Goal: Task Accomplishment & Management: Complete application form

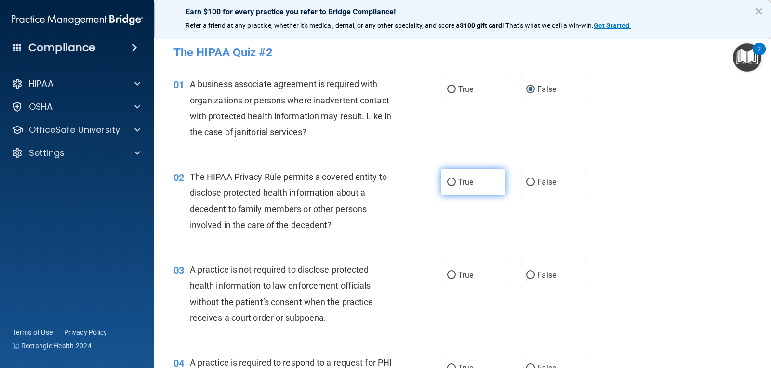
click at [449, 183] on input "True" at bounding box center [451, 182] width 9 height 7
radio input "true"
click at [447, 278] on input "True" at bounding box center [451, 275] width 9 height 7
radio input "true"
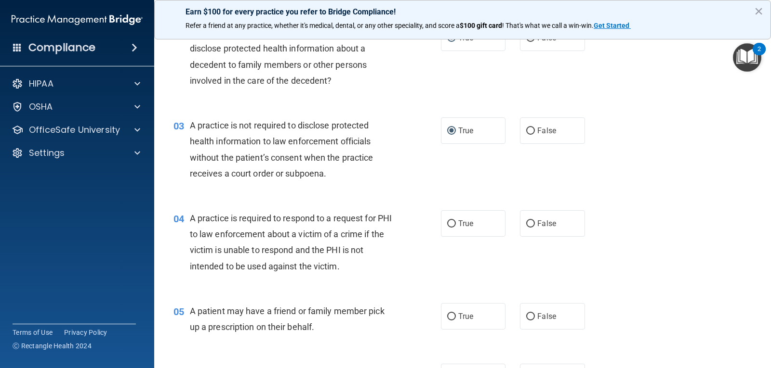
scroll to position [193, 0]
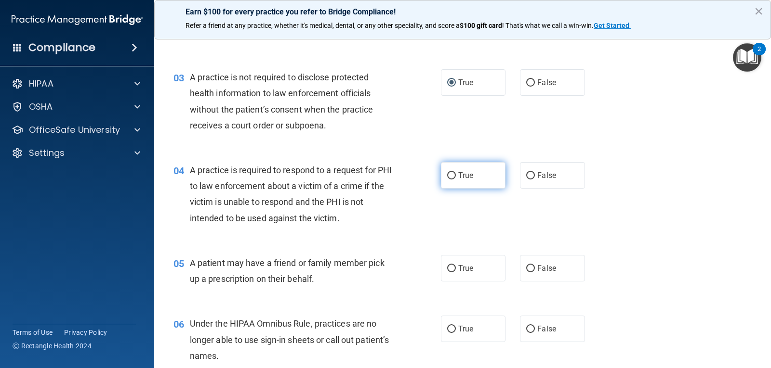
click at [449, 175] on input "True" at bounding box center [451, 175] width 9 height 7
radio input "true"
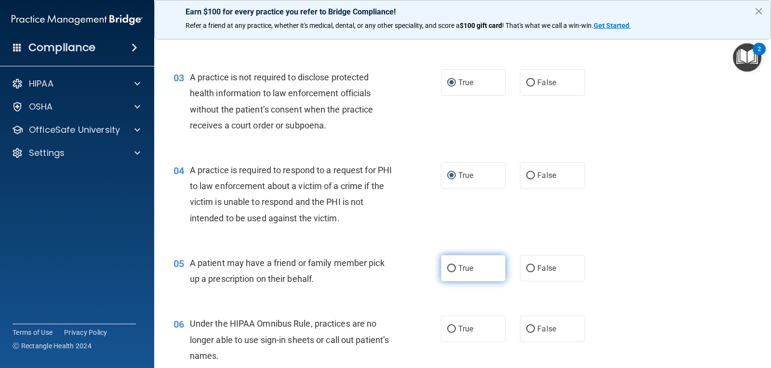
click at [448, 269] on input "True" at bounding box center [451, 268] width 9 height 7
radio input "true"
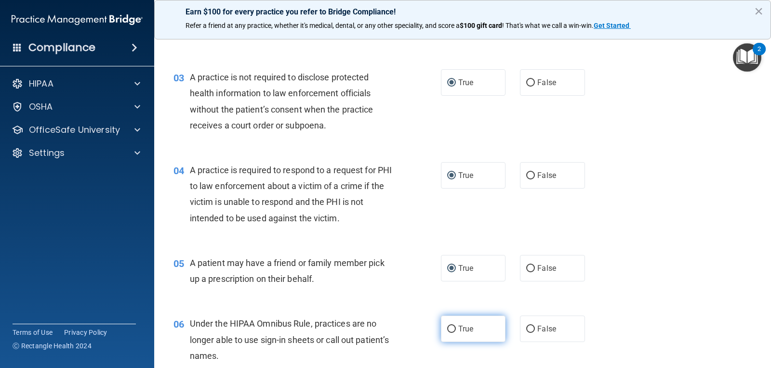
click at [447, 328] on input "True" at bounding box center [451, 329] width 9 height 7
radio input "true"
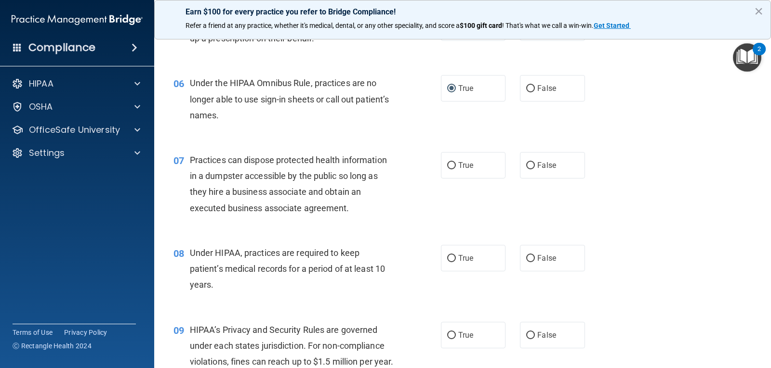
scroll to position [482, 0]
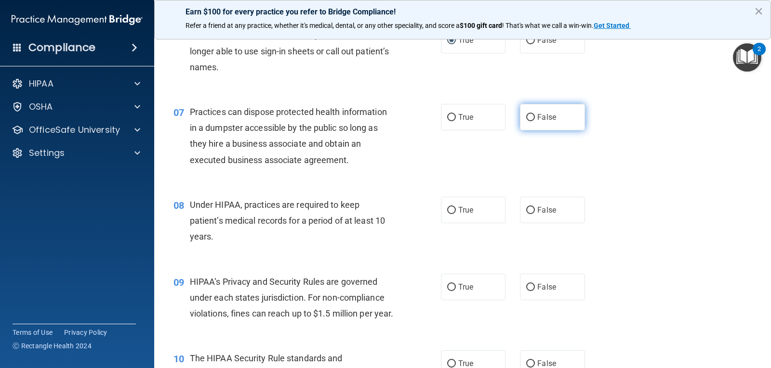
click at [521, 117] on label "False" at bounding box center [552, 117] width 65 height 26
click at [526, 117] on input "False" at bounding box center [530, 117] width 9 height 7
radio input "true"
click at [526, 209] on input "False" at bounding box center [530, 210] width 9 height 7
radio input "true"
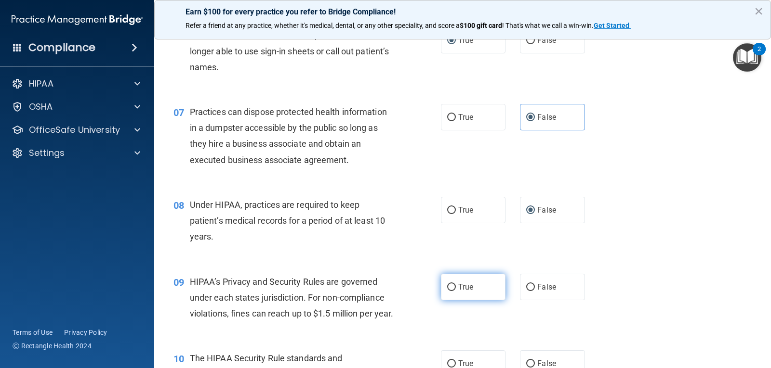
click at [449, 289] on input "True" at bounding box center [451, 287] width 9 height 7
radio input "true"
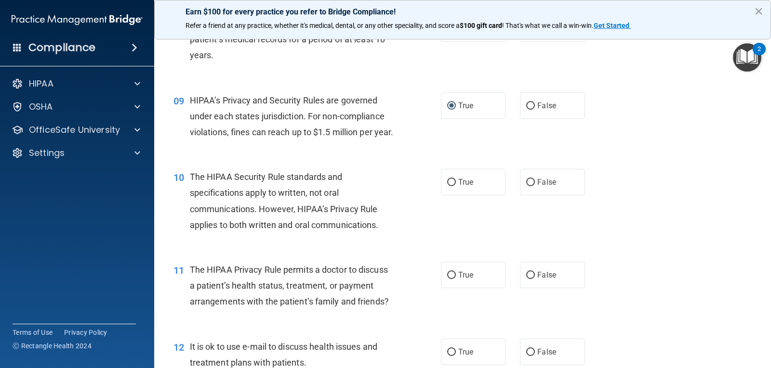
scroll to position [674, 0]
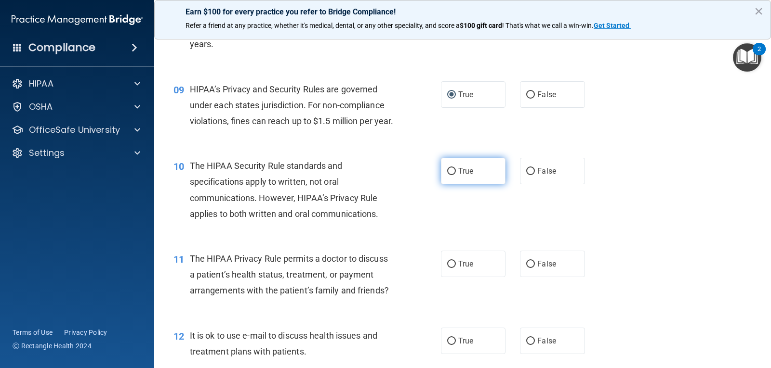
click at [447, 175] on input "True" at bounding box center [451, 171] width 9 height 7
radio input "true"
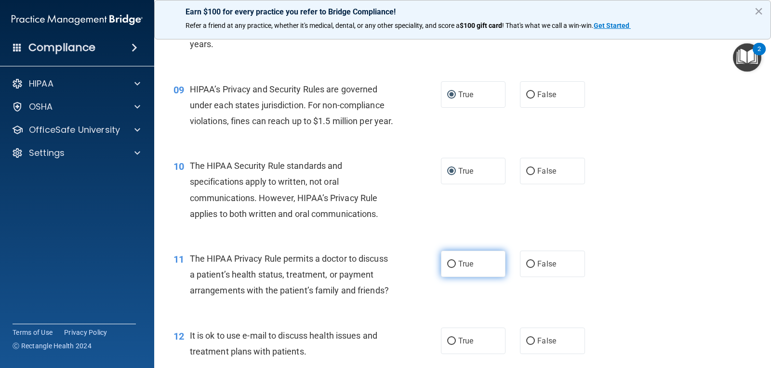
click at [447, 268] on input "True" at bounding box center [451, 264] width 9 height 7
radio input "true"
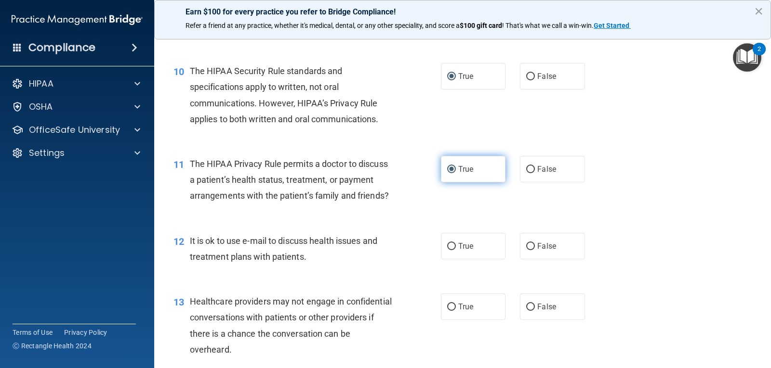
scroll to position [771, 0]
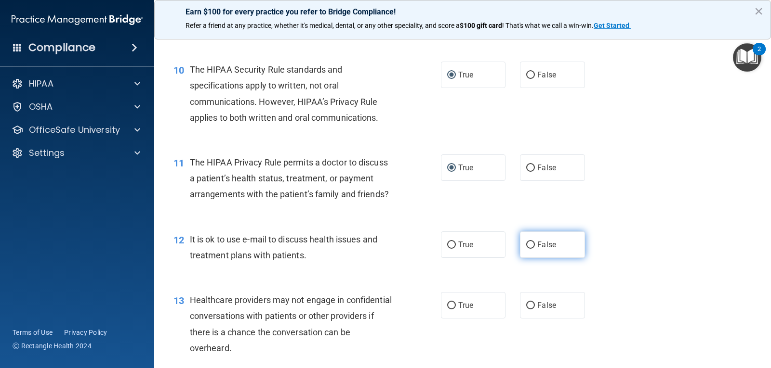
click at [526, 249] on input "False" at bounding box center [530, 245] width 9 height 7
radio input "true"
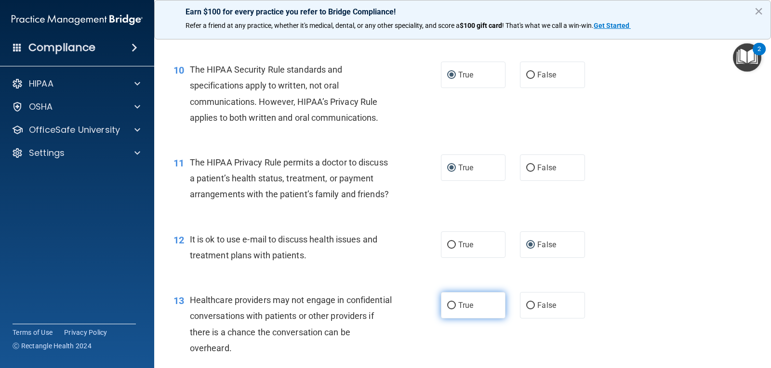
click at [451, 310] on input "True" at bounding box center [451, 305] width 9 height 7
radio input "true"
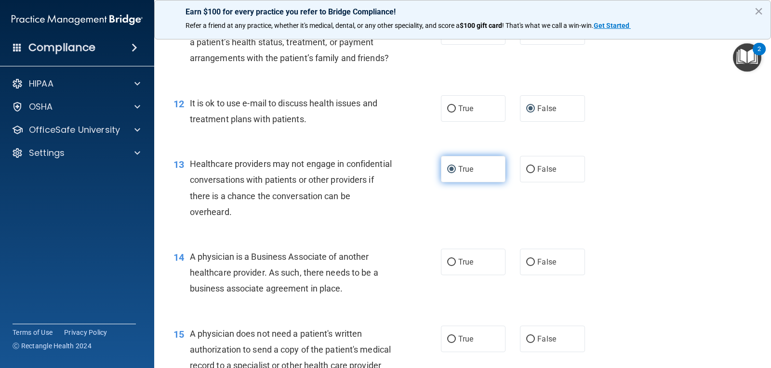
scroll to position [915, 0]
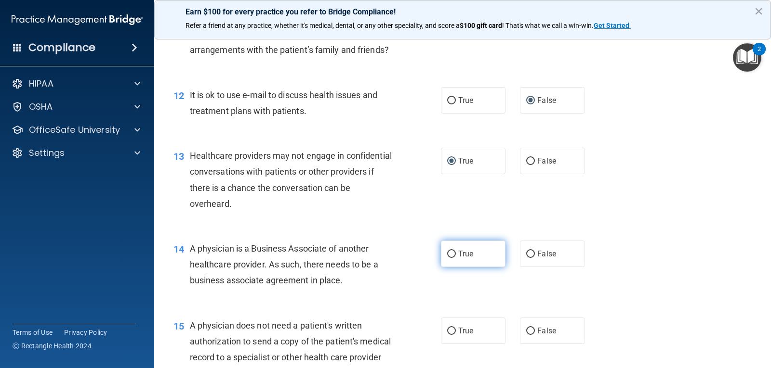
click at [447, 258] on input "True" at bounding box center [451, 254] width 9 height 7
radio input "true"
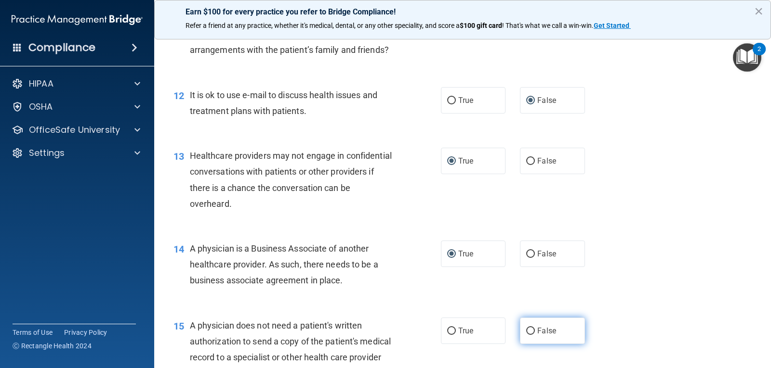
click at [526, 335] on input "False" at bounding box center [530, 331] width 9 height 7
radio input "true"
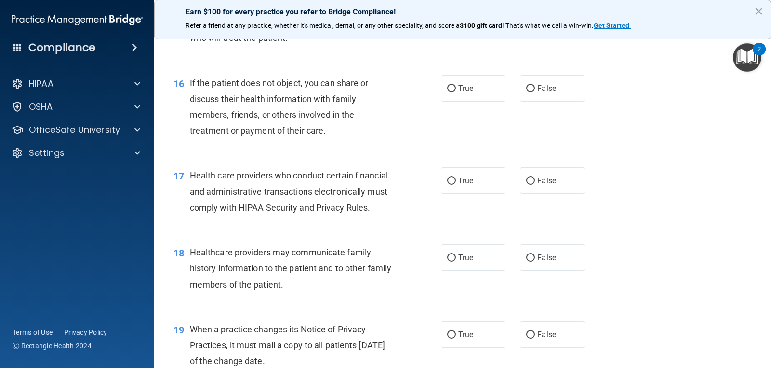
scroll to position [1252, 0]
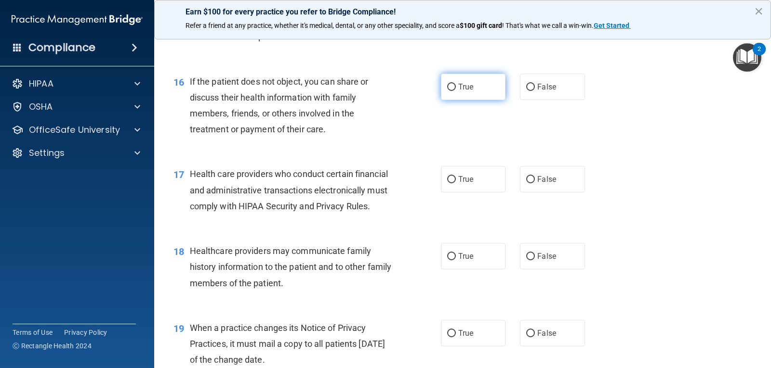
click at [447, 91] on input "True" at bounding box center [451, 87] width 9 height 7
radio input "true"
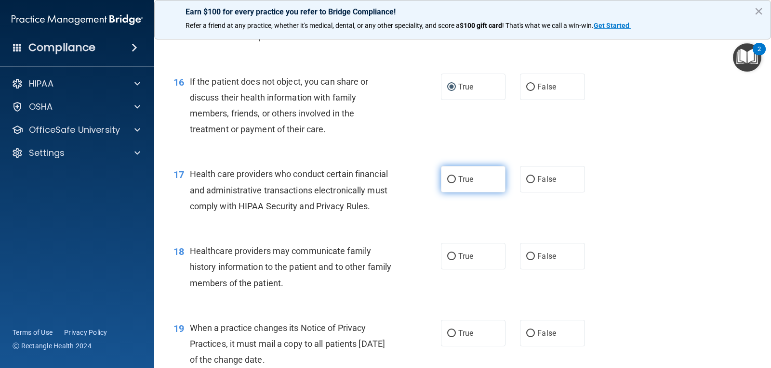
click at [441, 193] on label "True" at bounding box center [473, 179] width 65 height 26
click at [447, 183] on input "True" at bounding box center [451, 179] width 9 height 7
radio input "true"
click at [526, 261] on input "False" at bounding box center [530, 256] width 9 height 7
radio input "true"
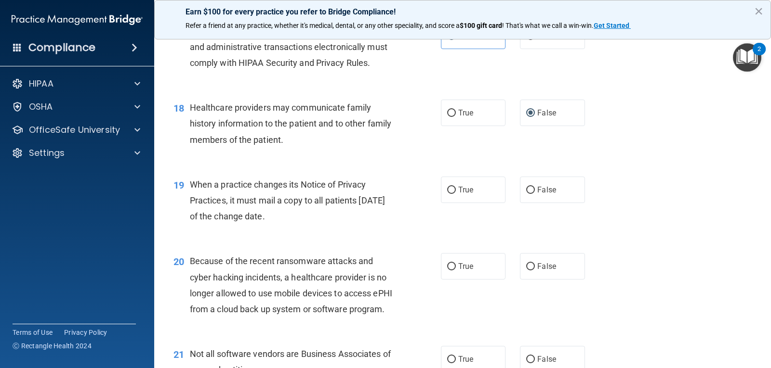
scroll to position [1397, 0]
click at [447, 193] on input "True" at bounding box center [451, 189] width 9 height 7
radio input "true"
click at [447, 270] on input "True" at bounding box center [451, 265] width 9 height 7
radio input "true"
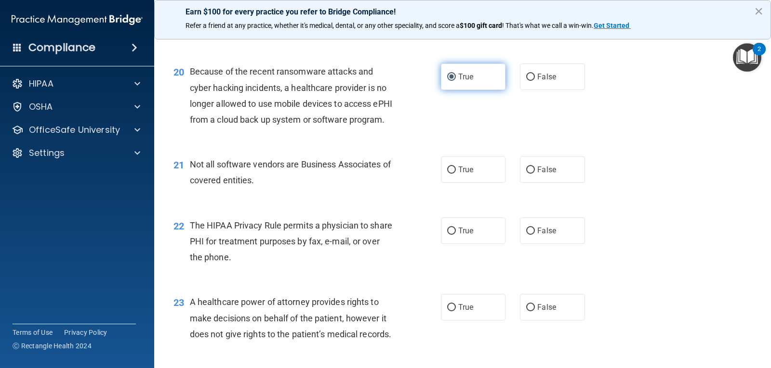
scroll to position [1589, 0]
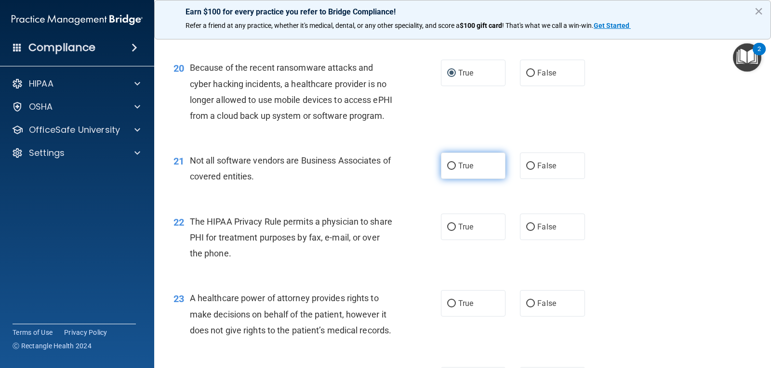
click at [447, 170] on input "True" at bounding box center [451, 166] width 9 height 7
radio input "true"
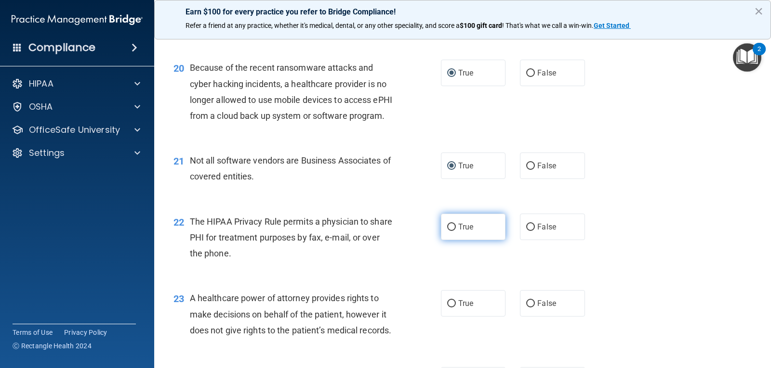
click at [449, 231] on input "True" at bounding box center [451, 227] width 9 height 7
radio input "true"
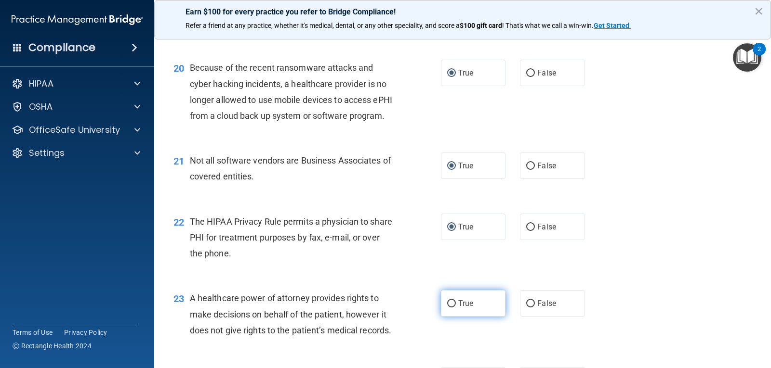
click at [447, 308] on input "True" at bounding box center [451, 303] width 9 height 7
radio input "true"
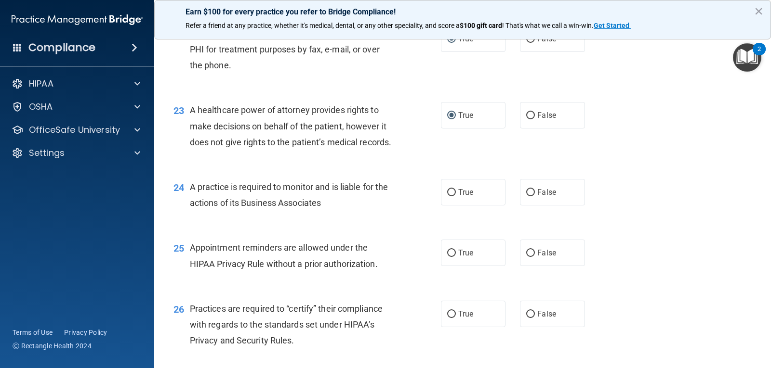
scroll to position [1782, 0]
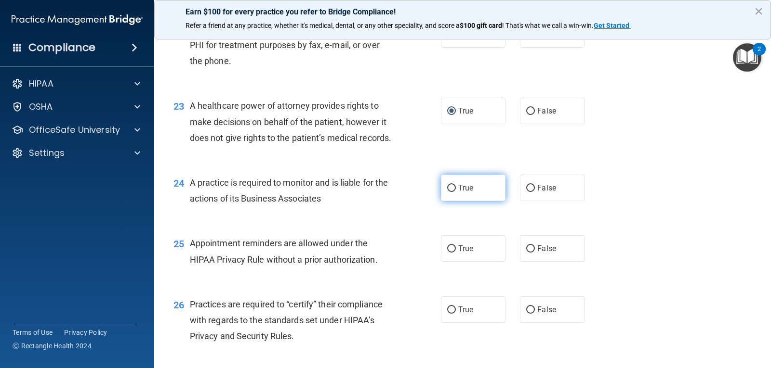
click at [447, 192] on input "True" at bounding box center [451, 188] width 9 height 7
radio input "true"
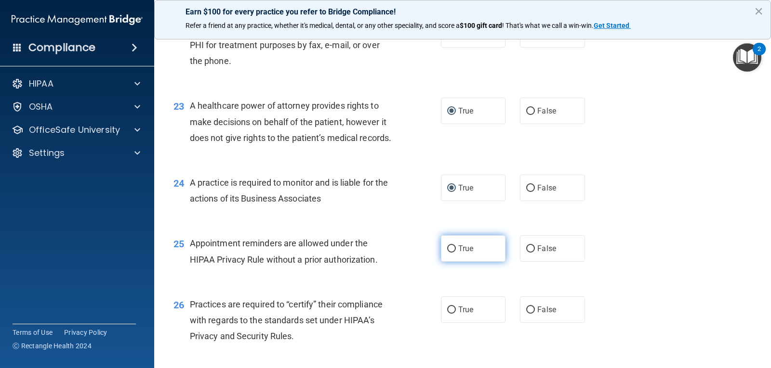
click at [448, 253] on input "True" at bounding box center [451, 249] width 9 height 7
radio input "true"
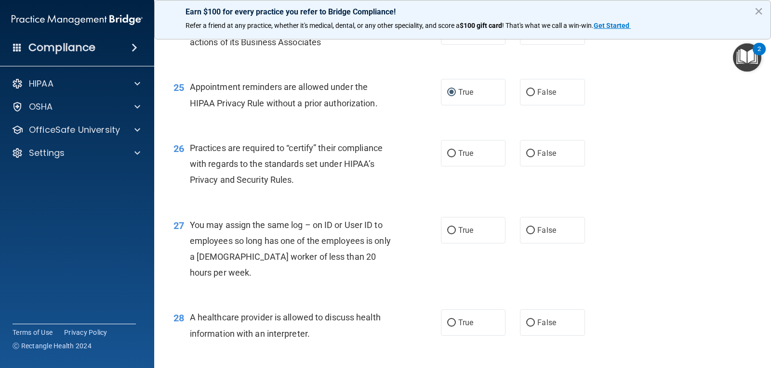
scroll to position [1974, 0]
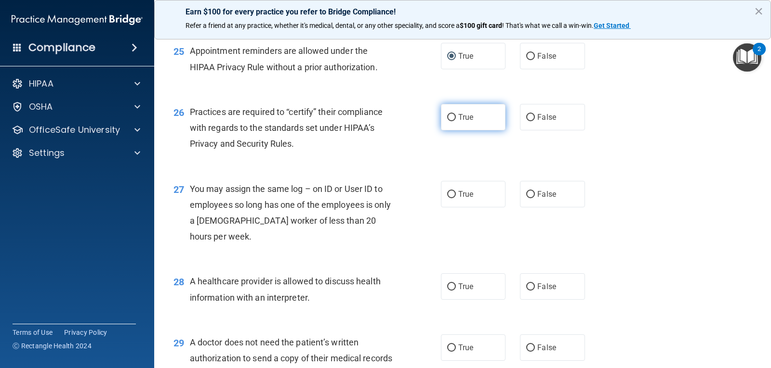
click at [447, 121] on input "True" at bounding box center [451, 117] width 9 height 7
radio input "true"
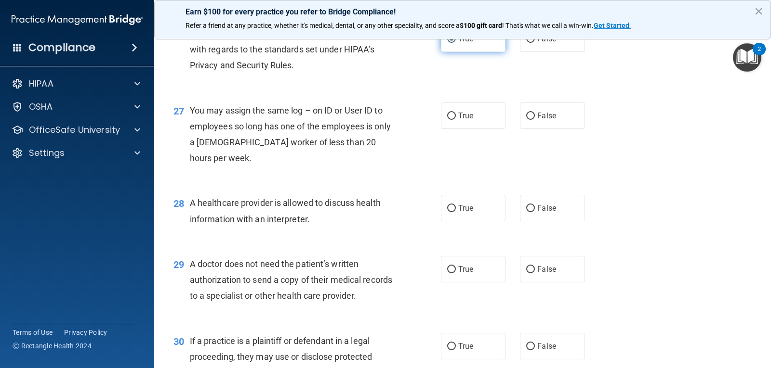
scroll to position [2071, 0]
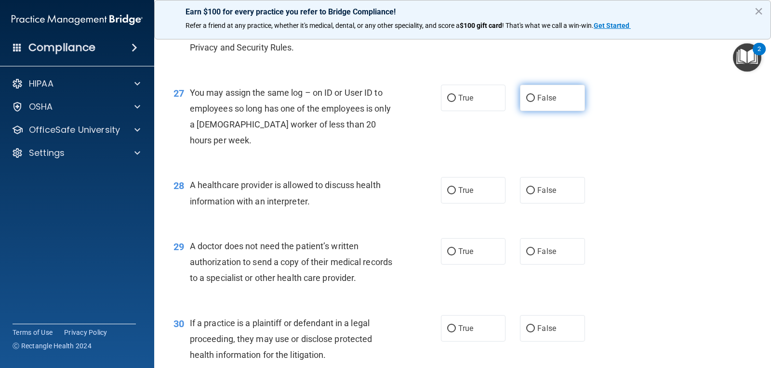
click at [526, 102] on input "False" at bounding box center [530, 98] width 9 height 7
radio input "true"
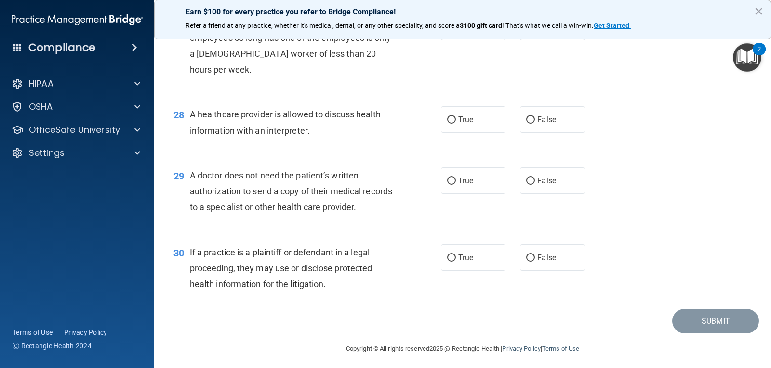
scroll to position [2167, 0]
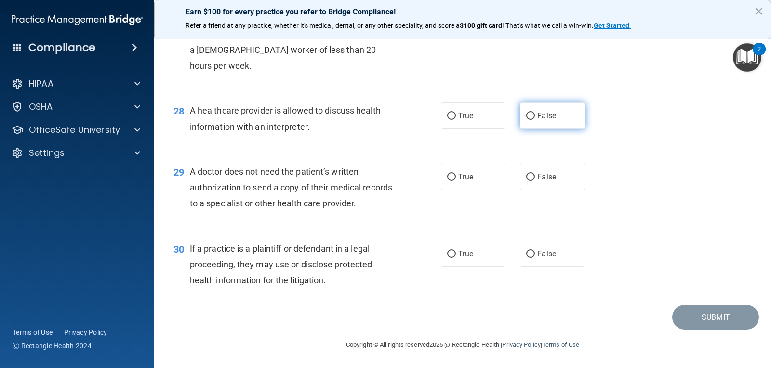
click at [527, 120] on input "False" at bounding box center [530, 116] width 9 height 7
radio input "true"
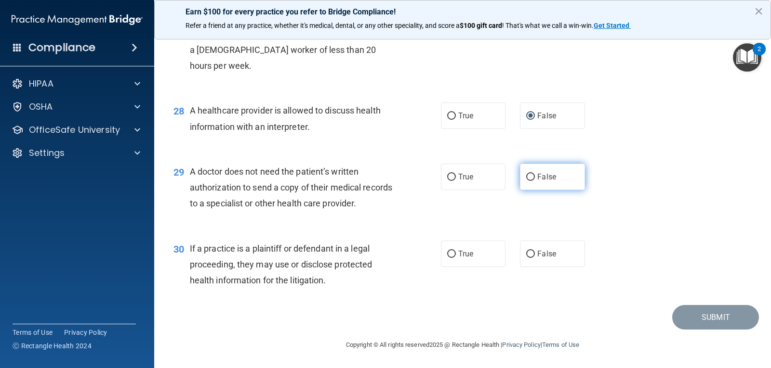
click at [526, 181] on input "False" at bounding box center [530, 177] width 9 height 7
radio input "true"
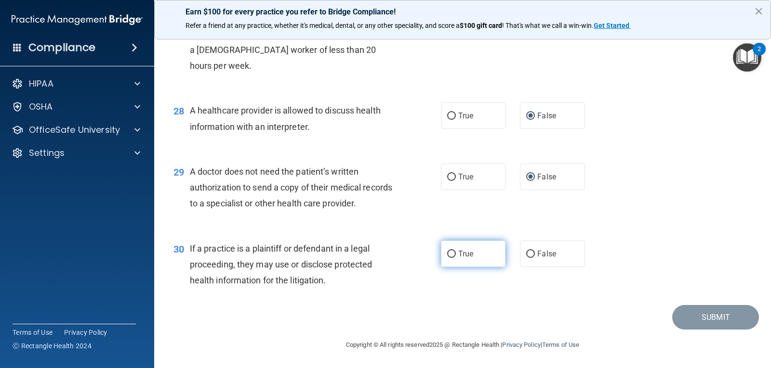
click at [447, 252] on input "True" at bounding box center [451, 254] width 9 height 7
radio input "true"
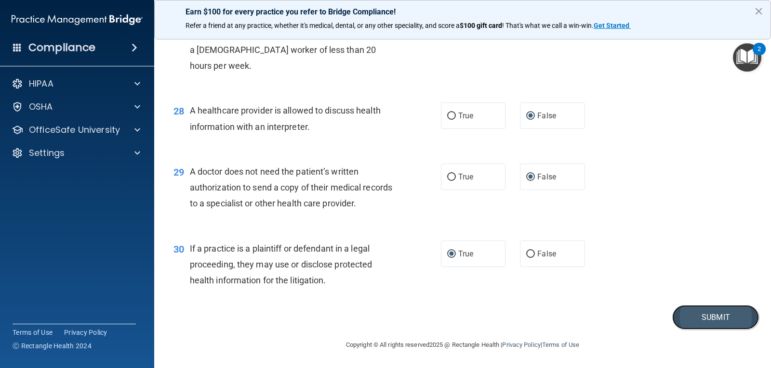
click at [702, 319] on button "Submit" at bounding box center [715, 317] width 87 height 25
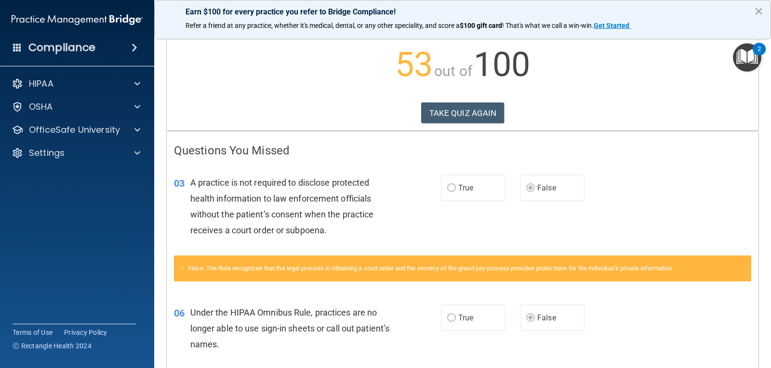
scroll to position [95, 0]
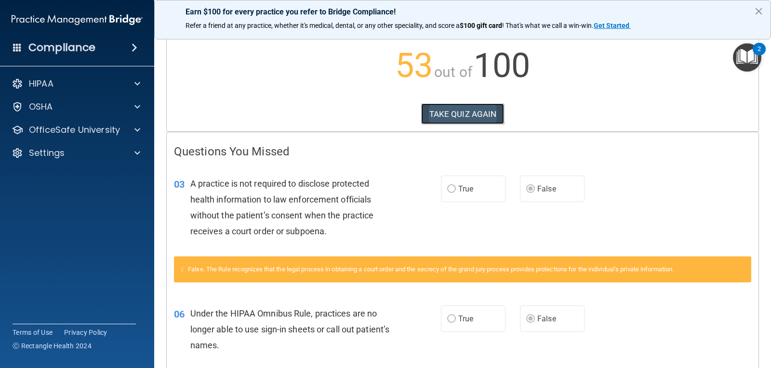
click at [463, 110] on button "TAKE QUIZ AGAIN" at bounding box center [462, 114] width 83 height 21
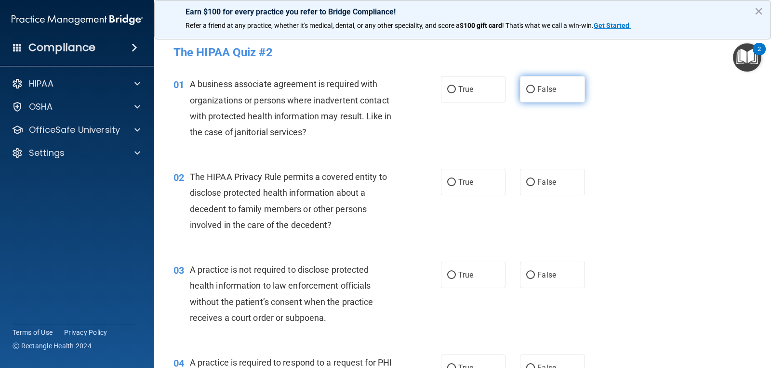
click at [531, 89] on label "False" at bounding box center [552, 89] width 65 height 26
click at [531, 89] on input "False" at bounding box center [530, 89] width 9 height 7
radio input "true"
click at [447, 180] on input "True" at bounding box center [451, 182] width 9 height 7
radio input "true"
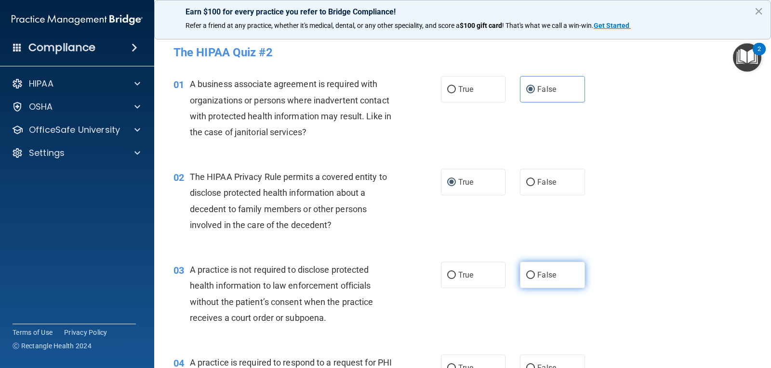
click at [527, 274] on input "False" at bounding box center [530, 275] width 9 height 7
radio input "true"
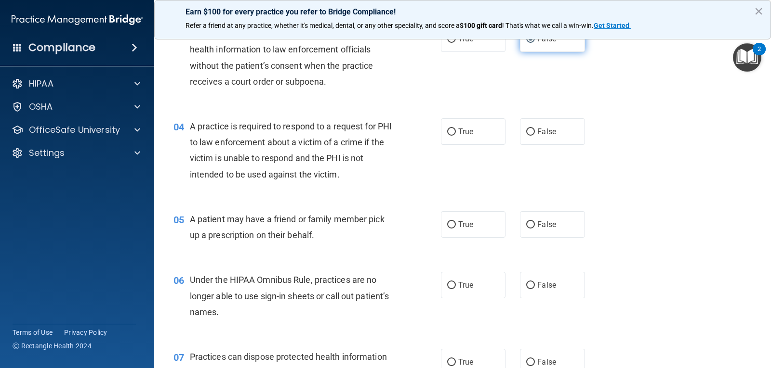
scroll to position [241, 0]
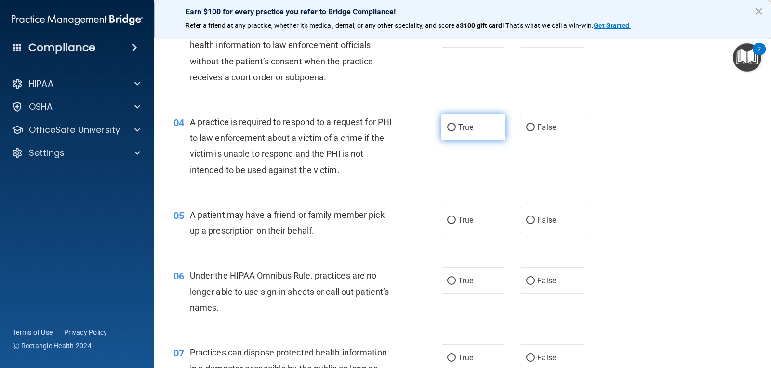
click at [447, 128] on input "True" at bounding box center [451, 127] width 9 height 7
radio input "true"
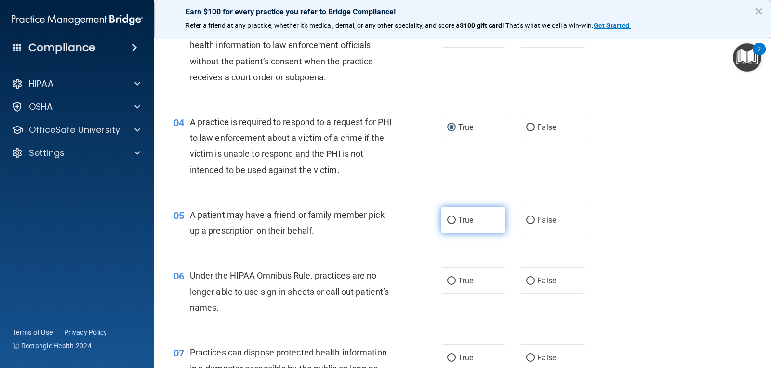
click at [448, 217] on input "True" at bounding box center [451, 220] width 9 height 7
radio input "true"
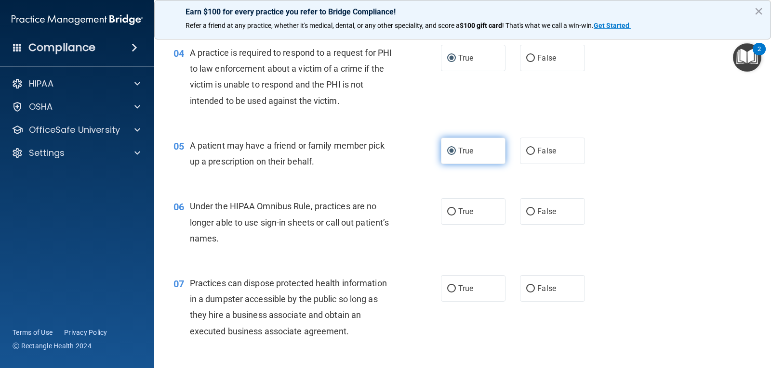
scroll to position [337, 0]
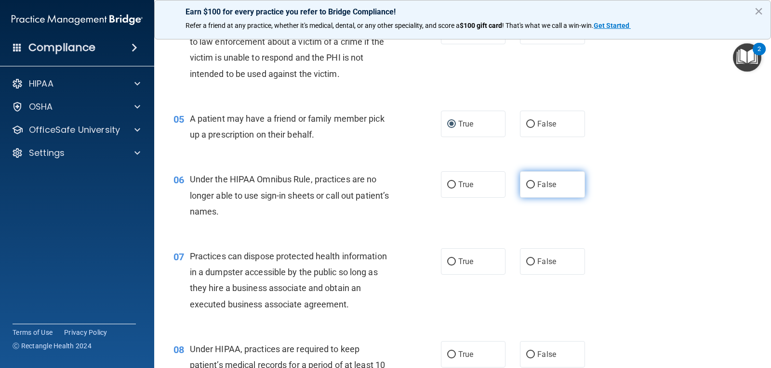
click at [526, 183] on input "False" at bounding box center [530, 185] width 9 height 7
radio input "true"
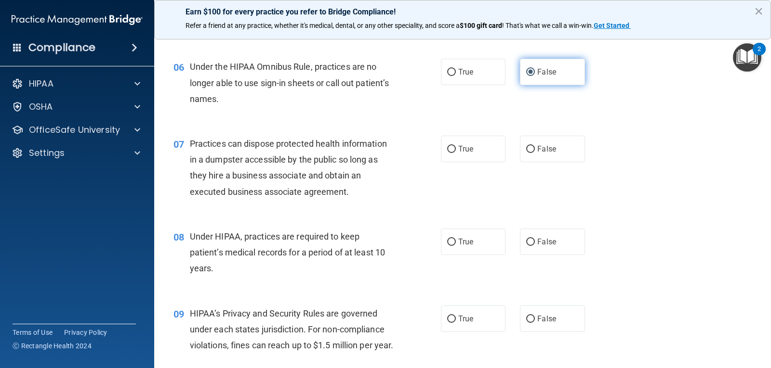
scroll to position [482, 0]
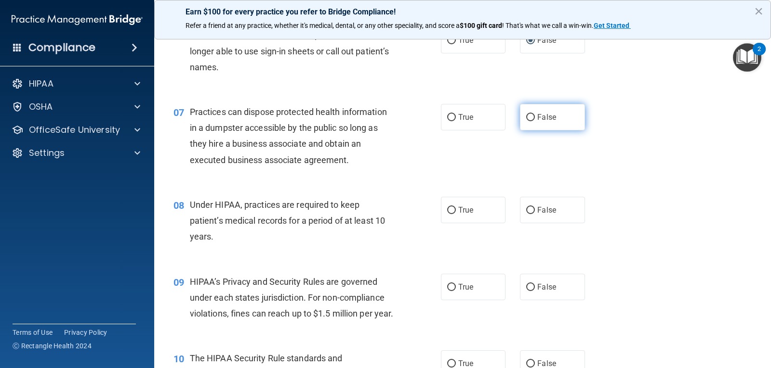
click at [526, 114] on input "False" at bounding box center [530, 117] width 9 height 7
radio input "true"
click at [526, 207] on input "False" at bounding box center [530, 210] width 9 height 7
radio input "true"
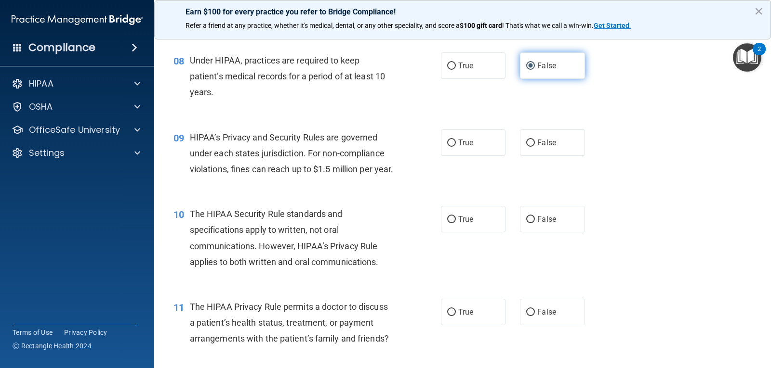
scroll to position [674, 0]
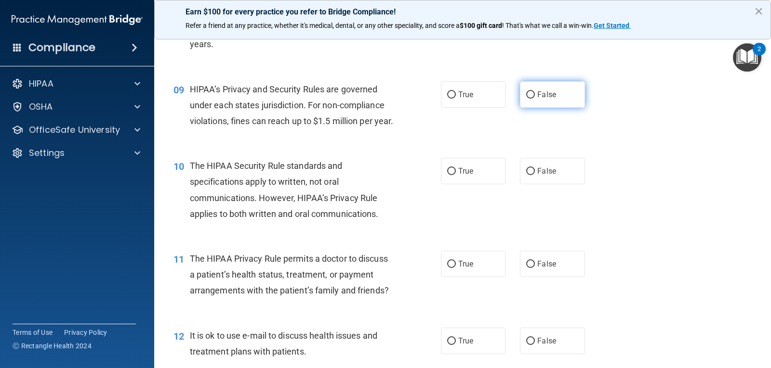
click at [524, 90] on label "False" at bounding box center [552, 94] width 65 height 26
click at [526, 91] on input "False" at bounding box center [530, 94] width 9 height 7
radio input "true"
click at [447, 175] on input "True" at bounding box center [451, 171] width 9 height 7
radio input "true"
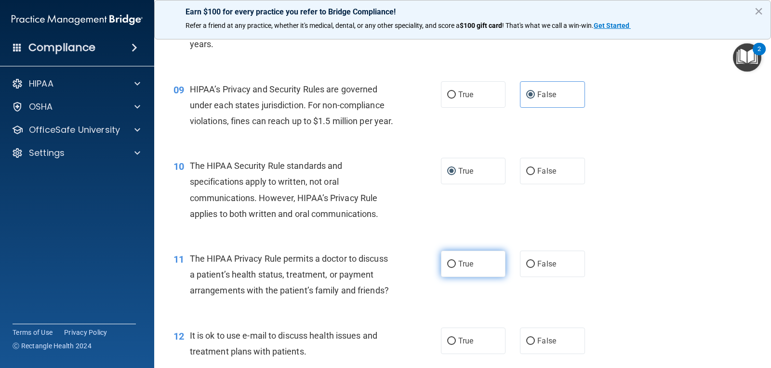
click at [447, 268] on input "True" at bounding box center [451, 264] width 9 height 7
radio input "true"
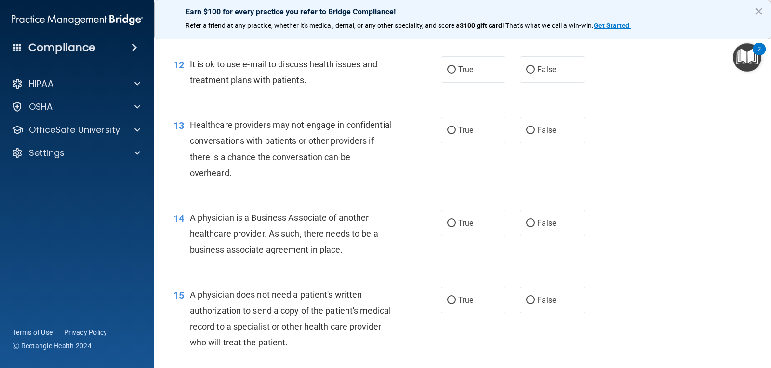
scroll to position [963, 0]
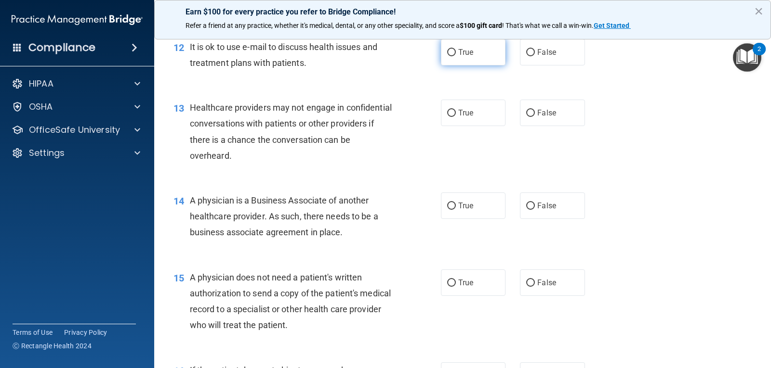
click at [447, 56] on input "True" at bounding box center [451, 52] width 9 height 7
radio input "true"
click at [526, 117] on input "False" at bounding box center [530, 113] width 9 height 7
radio input "true"
click at [526, 210] on input "False" at bounding box center [530, 206] width 9 height 7
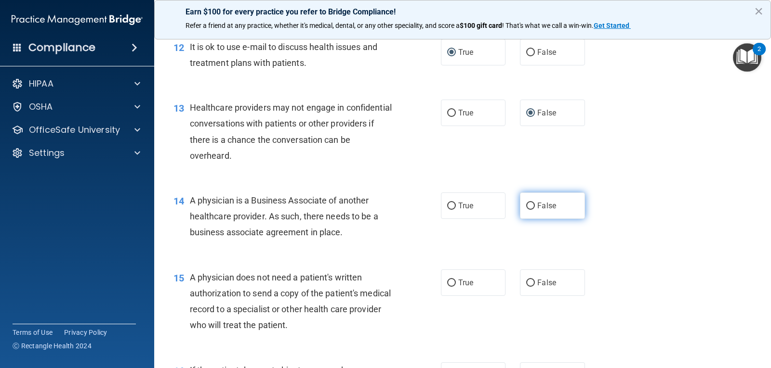
radio input "true"
click at [448, 287] on input "True" at bounding box center [451, 283] width 9 height 7
radio input "true"
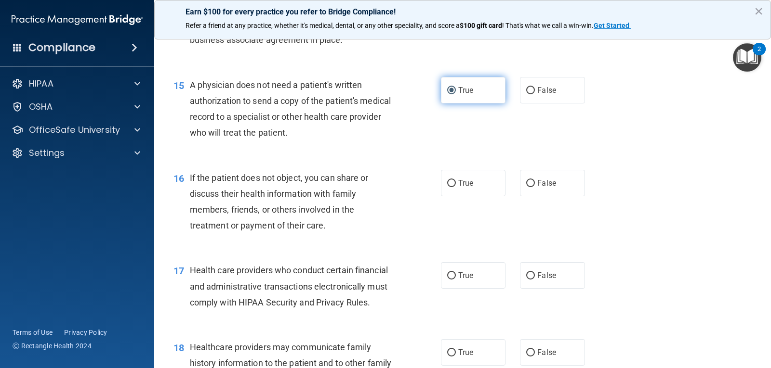
scroll to position [1204, 0]
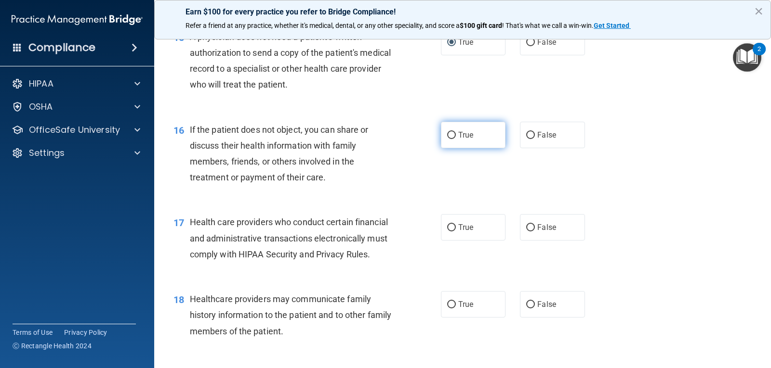
click at [448, 139] on input "True" at bounding box center [451, 135] width 9 height 7
radio input "true"
click at [447, 232] on input "True" at bounding box center [451, 227] width 9 height 7
radio input "true"
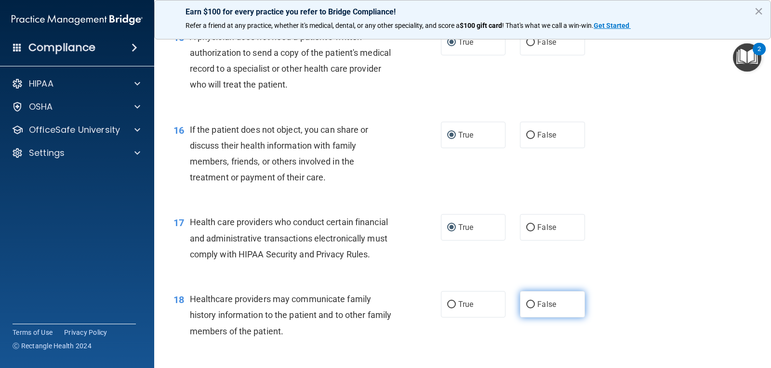
click at [527, 309] on input "False" at bounding box center [530, 304] width 9 height 7
radio input "true"
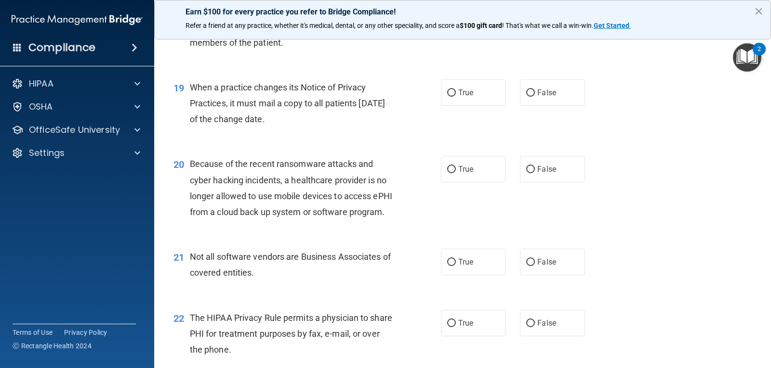
scroll to position [1541, 0]
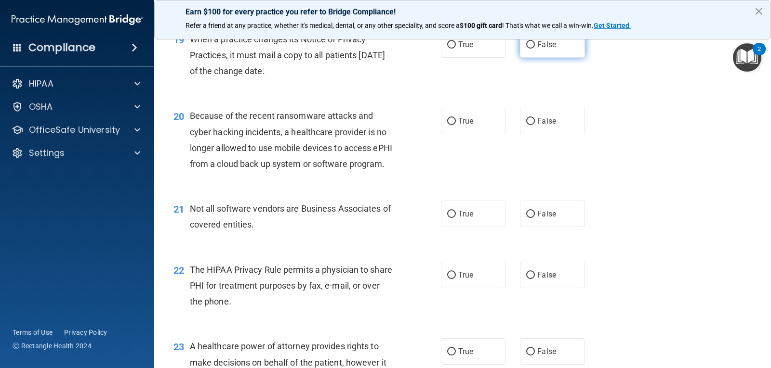
click at [526, 49] on input "False" at bounding box center [530, 44] width 9 height 7
radio input "true"
click at [526, 125] on input "False" at bounding box center [530, 121] width 9 height 7
radio input "true"
click at [447, 218] on input "True" at bounding box center [451, 214] width 9 height 7
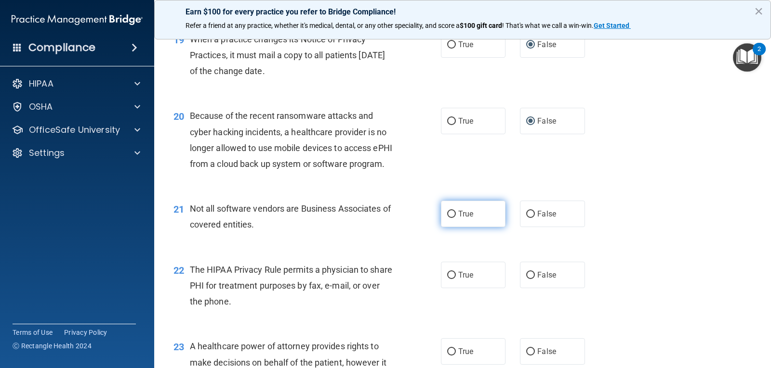
radio input "true"
click at [449, 279] on input "True" at bounding box center [451, 275] width 9 height 7
radio input "true"
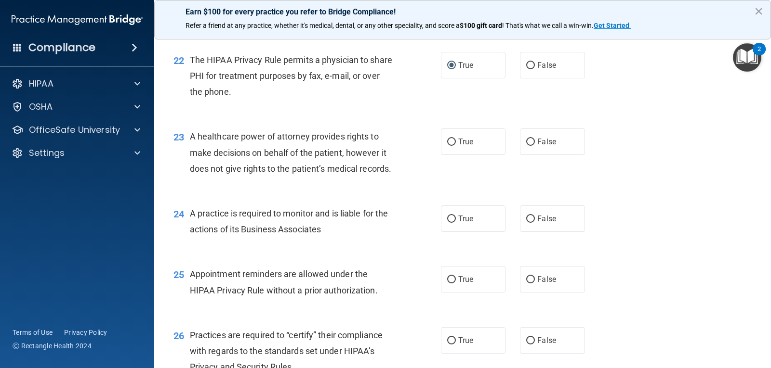
scroll to position [1782, 0]
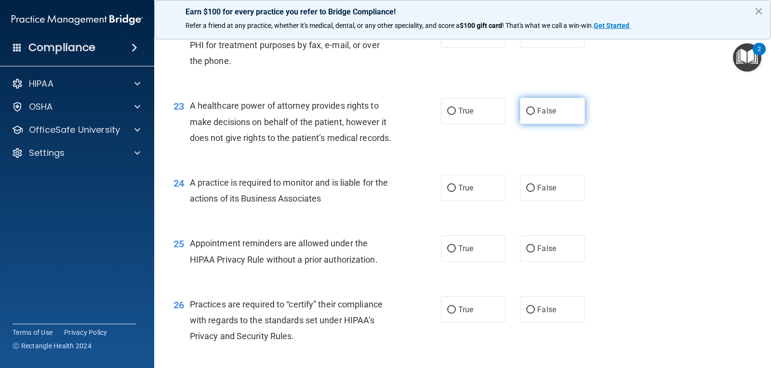
click at [526, 115] on input "False" at bounding box center [530, 111] width 9 height 7
radio input "true"
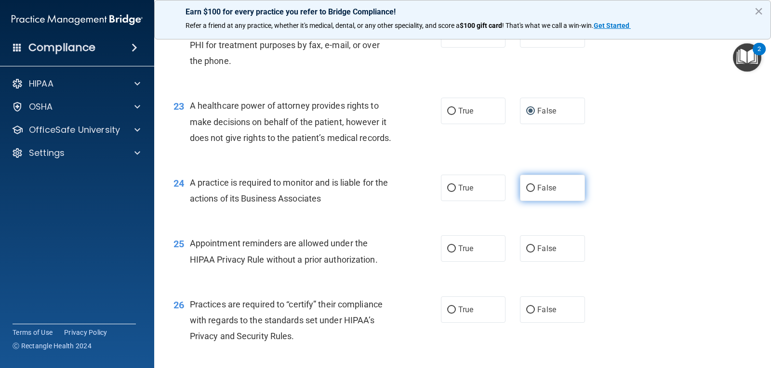
click at [527, 192] on input "False" at bounding box center [530, 188] width 9 height 7
radio input "true"
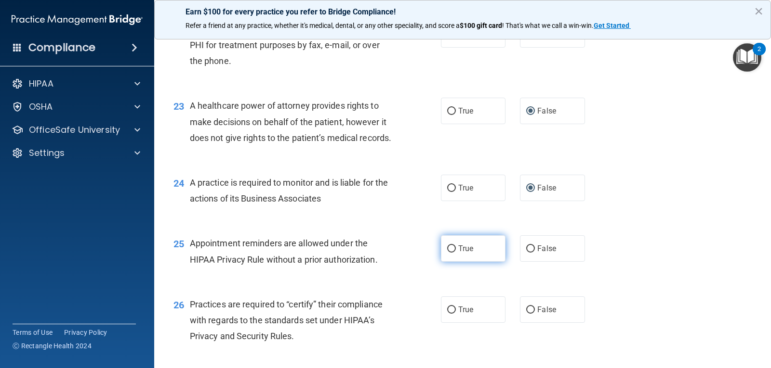
click at [447, 262] on label "True" at bounding box center [473, 248] width 65 height 26
click at [447, 253] on input "True" at bounding box center [451, 249] width 9 height 7
radio input "true"
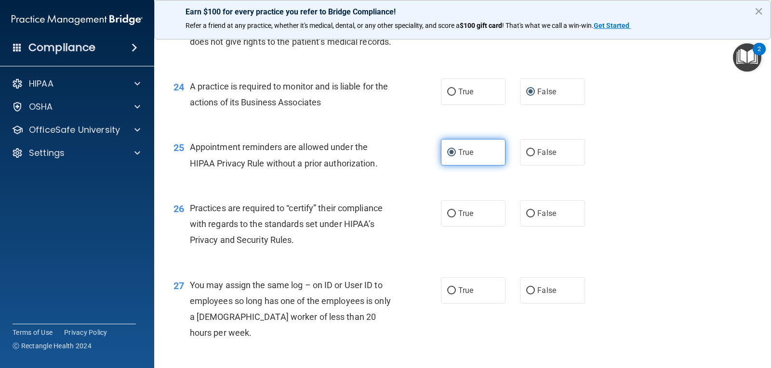
scroll to position [1926, 0]
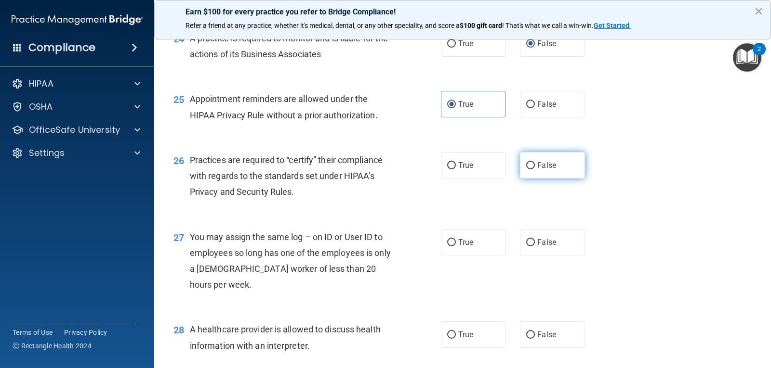
click at [527, 170] on input "False" at bounding box center [530, 165] width 9 height 7
radio input "true"
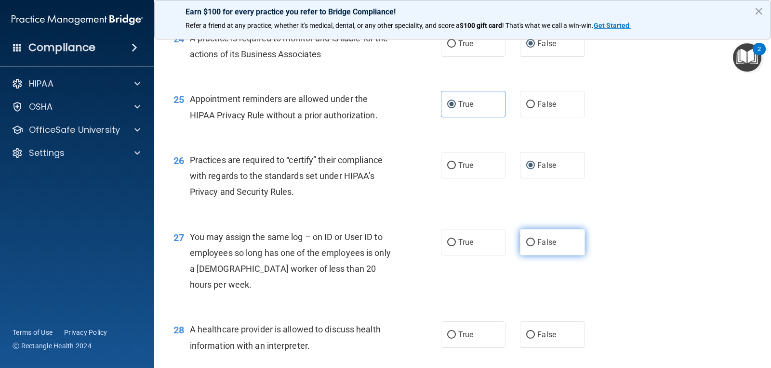
click at [526, 247] on input "False" at bounding box center [530, 242] width 9 height 7
radio input "true"
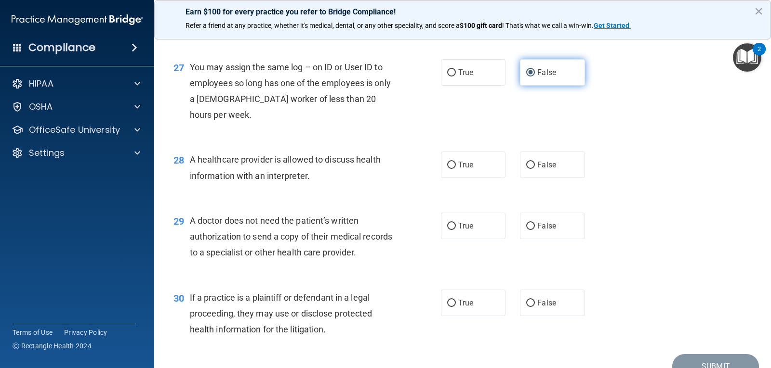
scroll to position [2119, 0]
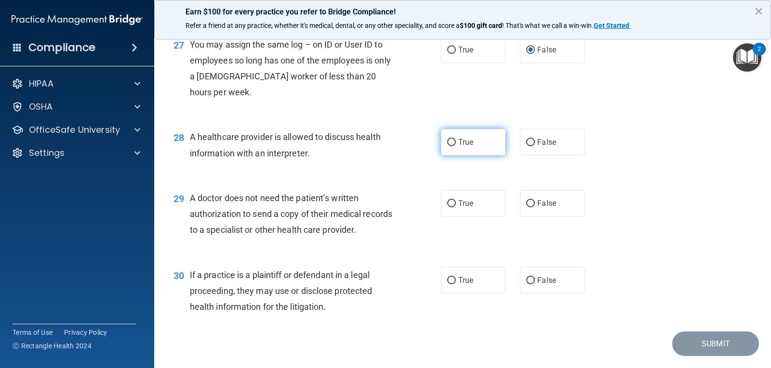
click at [447, 146] on input "True" at bounding box center [451, 142] width 9 height 7
radio input "true"
click at [447, 208] on input "True" at bounding box center [451, 203] width 9 height 7
radio input "true"
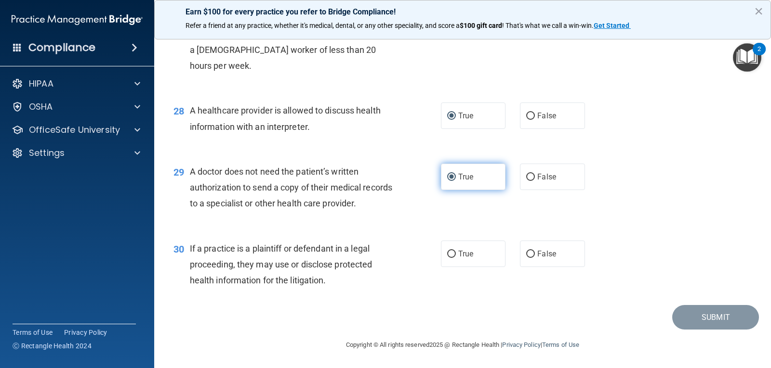
scroll to position [2193, 0]
click at [447, 252] on input "True" at bounding box center [451, 254] width 9 height 7
radio input "true"
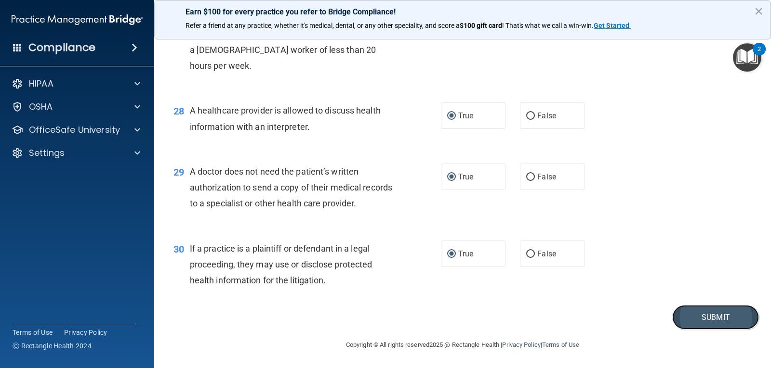
click at [693, 314] on button "Submit" at bounding box center [715, 317] width 87 height 25
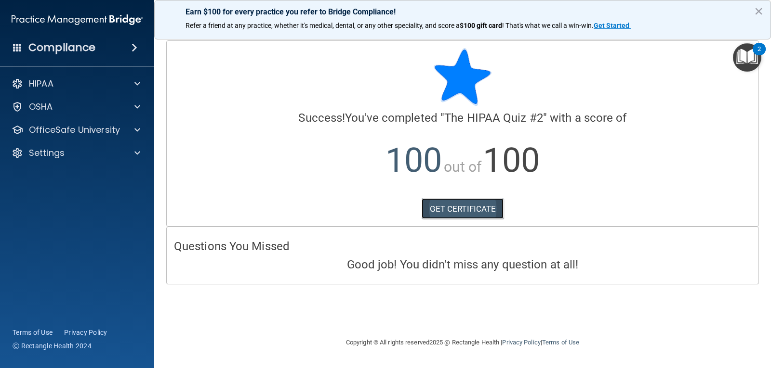
click at [466, 209] on link "GET CERTIFICATE" at bounding box center [462, 208] width 82 height 21
click at [42, 84] on p "HIPAA" at bounding box center [41, 84] width 25 height 12
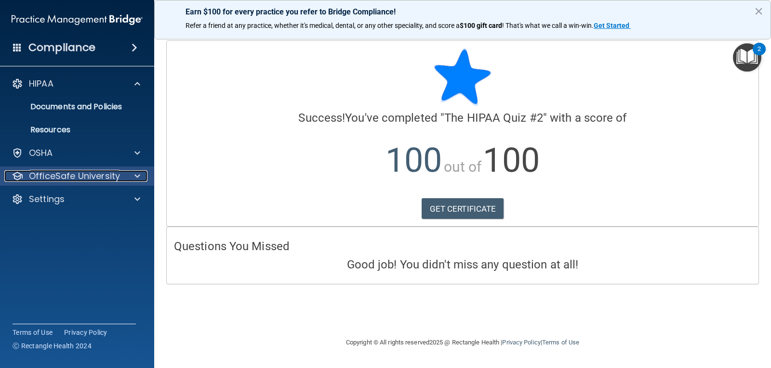
click at [59, 172] on p "OfficeSafe University" at bounding box center [74, 176] width 91 height 12
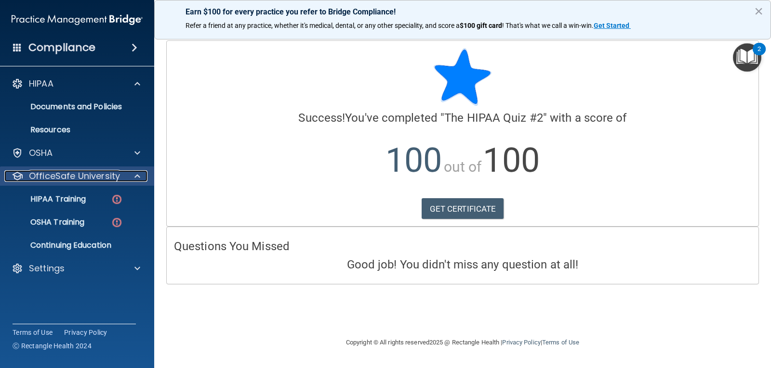
click at [39, 172] on p "OfficeSafe University" at bounding box center [74, 176] width 91 height 12
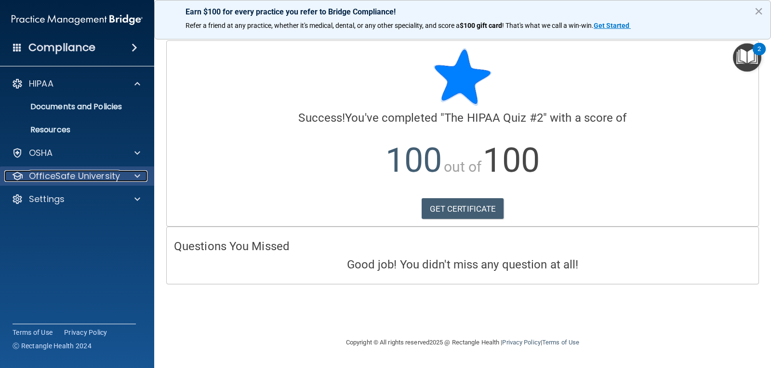
click at [39, 172] on p "OfficeSafe University" at bounding box center [74, 176] width 91 height 12
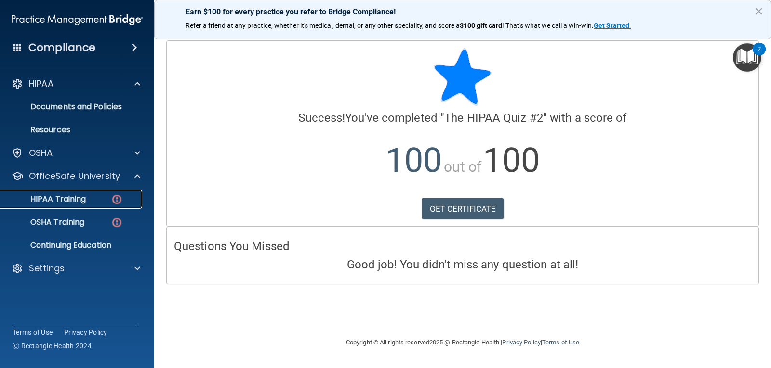
click at [44, 199] on p "HIPAA Training" at bounding box center [45, 200] width 79 height 10
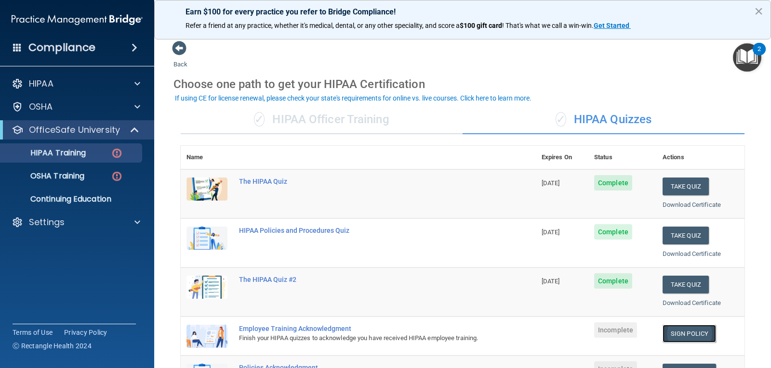
click at [684, 333] on link "Sign Policy" at bounding box center [688, 334] width 53 height 18
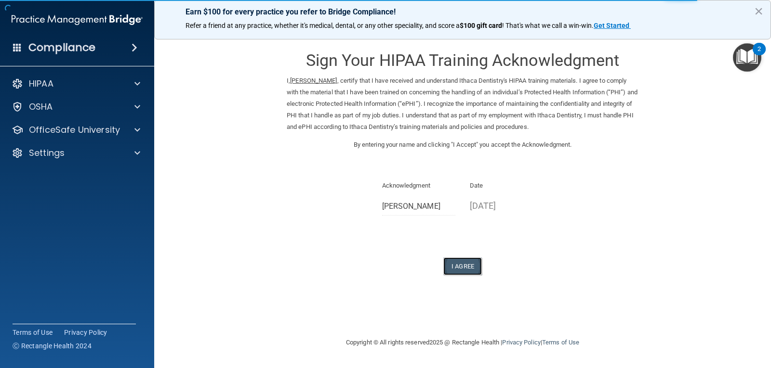
click at [465, 267] on button "I Agree" at bounding box center [462, 267] width 39 height 18
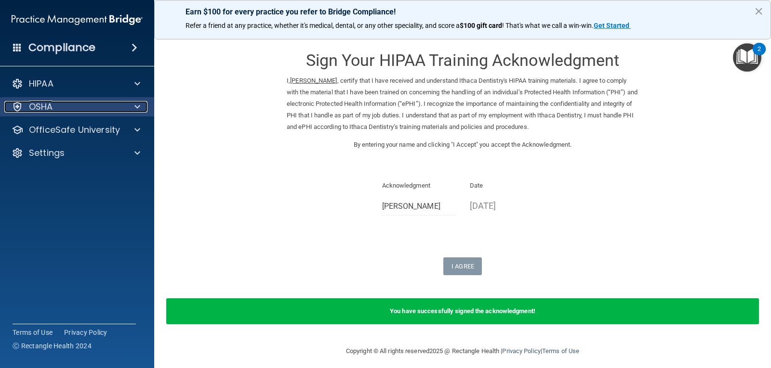
click at [66, 110] on div "OSHA" at bounding box center [63, 107] width 119 height 12
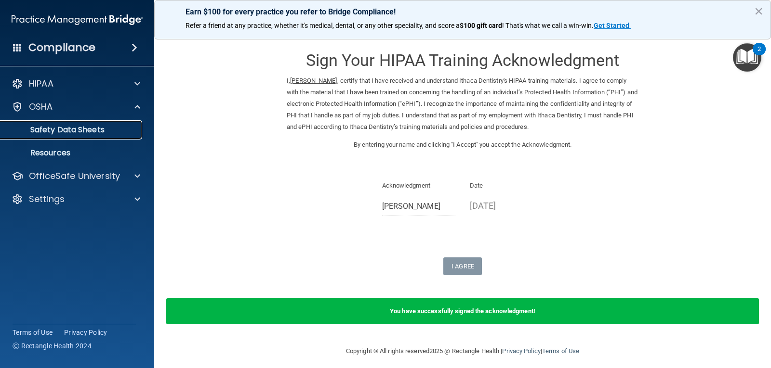
click at [71, 128] on p "Safety Data Sheets" at bounding box center [71, 130] width 131 height 10
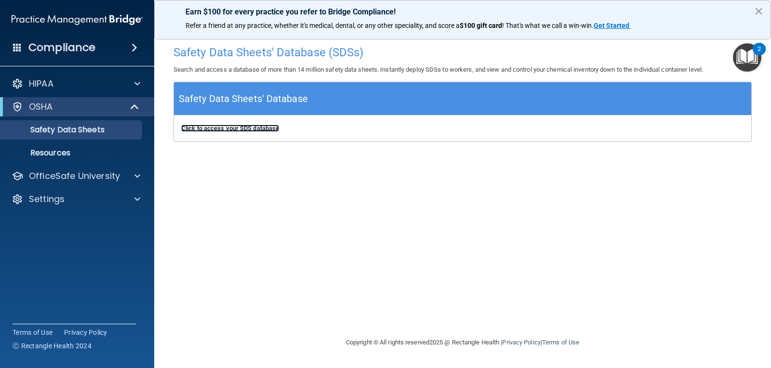
click at [218, 130] on b "Click to access your SDS database" at bounding box center [230, 128] width 98 height 7
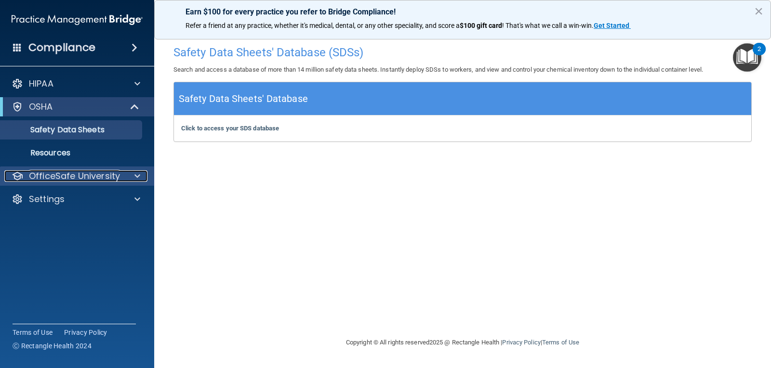
click at [59, 172] on p "OfficeSafe University" at bounding box center [74, 176] width 91 height 12
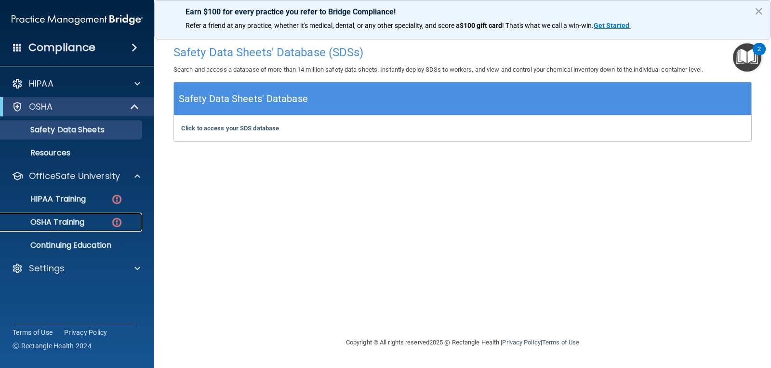
click at [70, 220] on p "OSHA Training" at bounding box center [45, 223] width 78 height 10
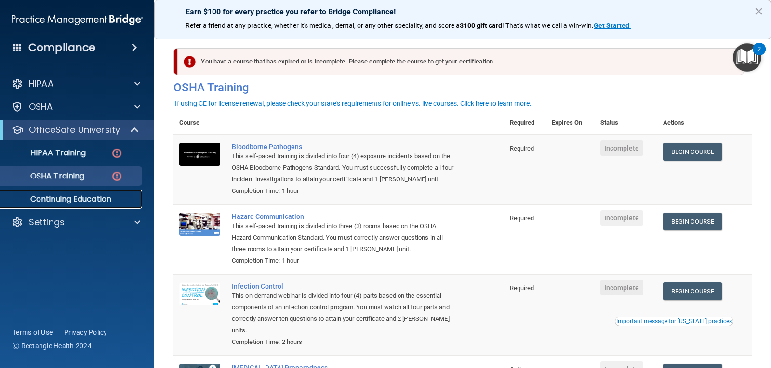
click at [50, 199] on p "Continuing Education" at bounding box center [71, 200] width 131 height 10
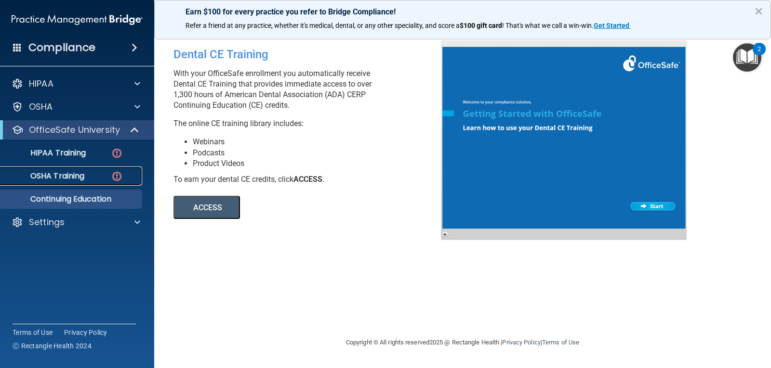
click at [60, 173] on p "OSHA Training" at bounding box center [45, 176] width 78 height 10
